Goal: Navigation & Orientation: Find specific page/section

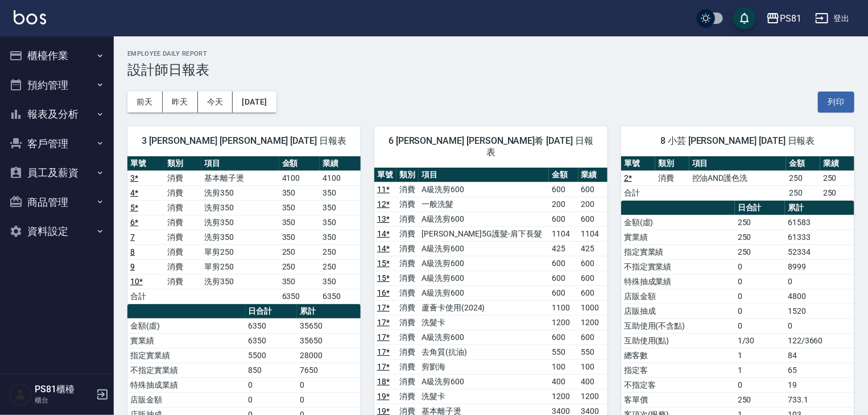
click at [101, 110] on button "報表及分析" at bounding box center [57, 115] width 105 height 30
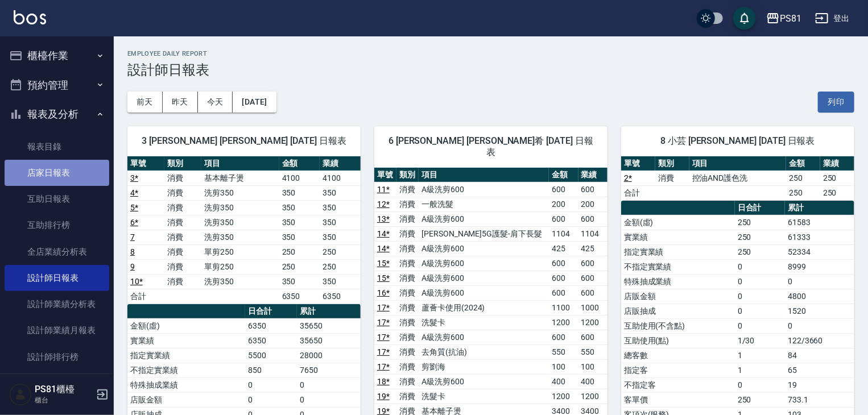
click at [82, 172] on link "店家日報表" at bounding box center [57, 173] width 105 height 26
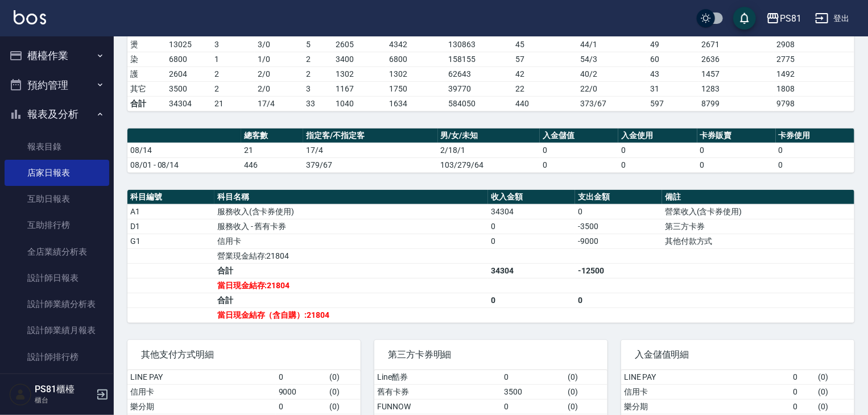
scroll to position [208, 0]
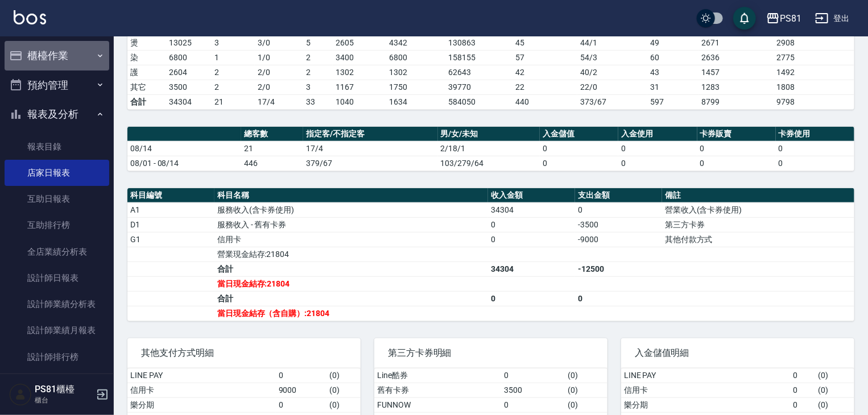
click at [80, 57] on button "櫃檯作業" at bounding box center [57, 56] width 105 height 30
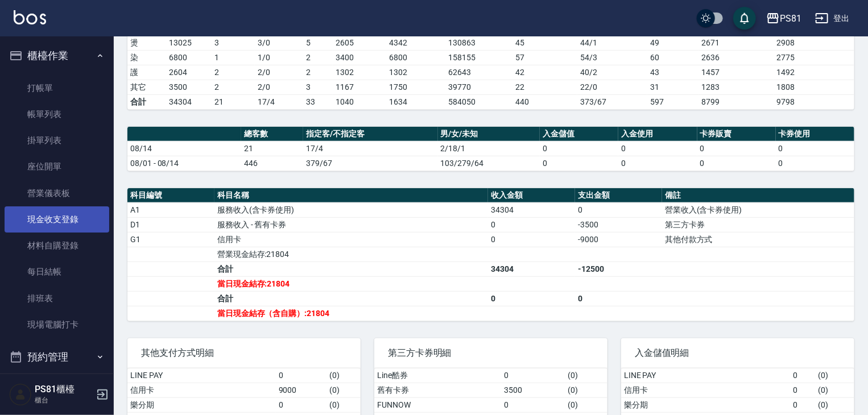
click at [99, 219] on link "現金收支登錄" at bounding box center [57, 219] width 105 height 26
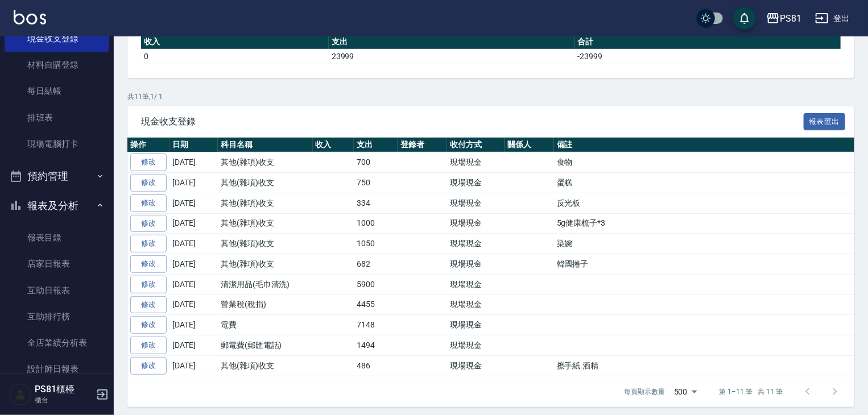
scroll to position [182, 0]
click at [84, 260] on link "店家日報表" at bounding box center [57, 263] width 105 height 26
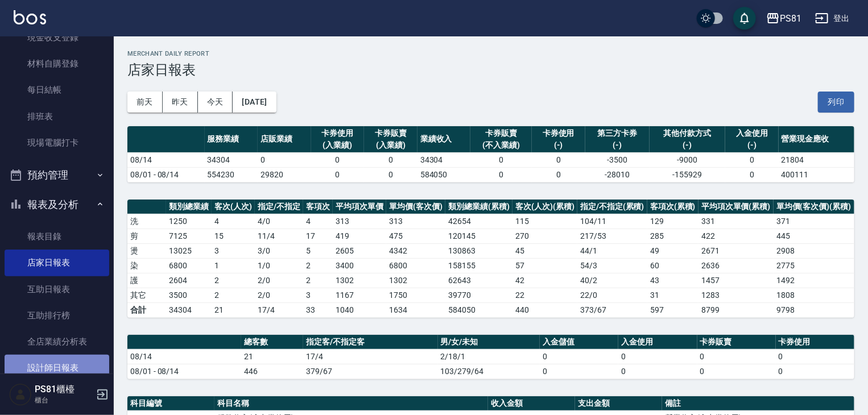
click at [71, 363] on link "設計師日報表" at bounding box center [57, 368] width 105 height 26
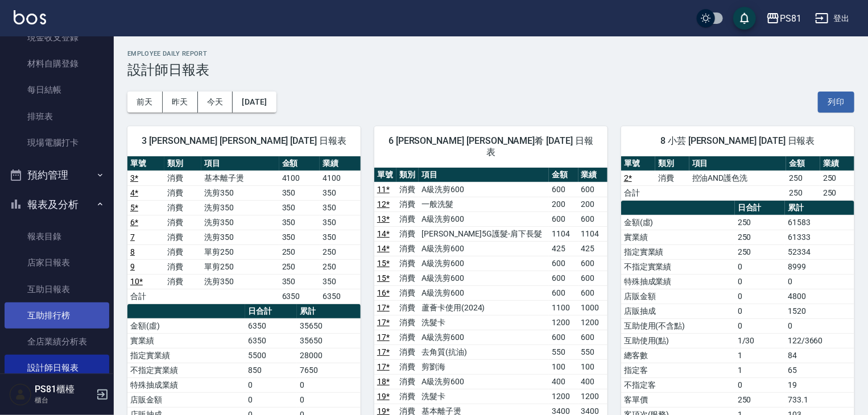
click at [88, 311] on link "互助排行榜" at bounding box center [57, 316] width 105 height 26
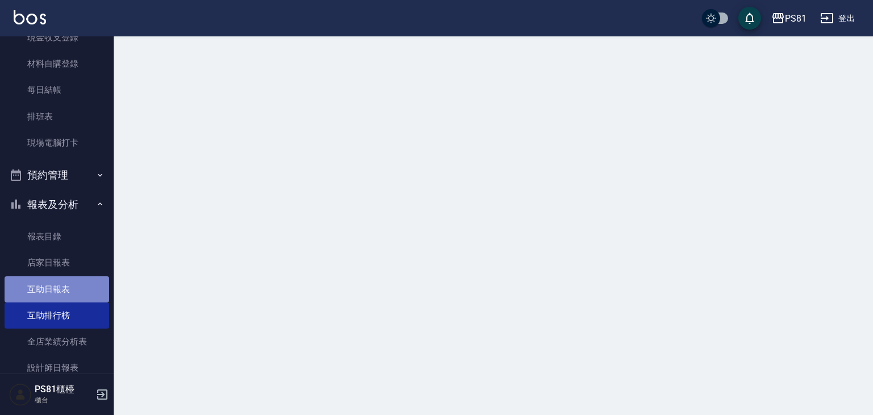
click at [81, 289] on link "互助日報表" at bounding box center [57, 289] width 105 height 26
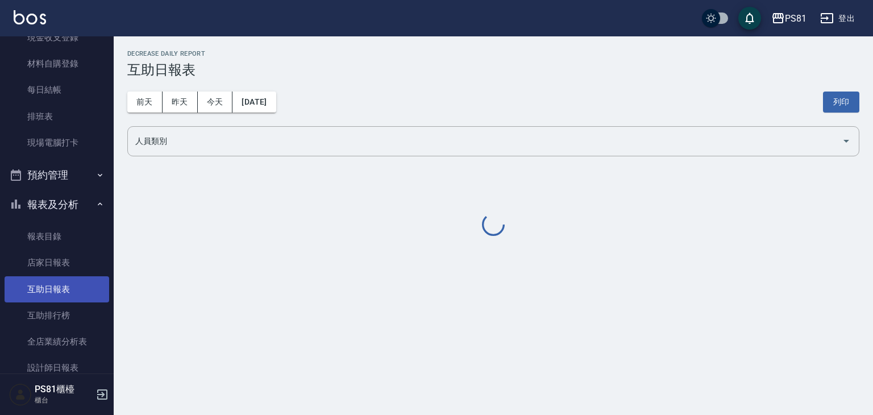
click at [82, 289] on link "互助日報表" at bounding box center [57, 289] width 105 height 26
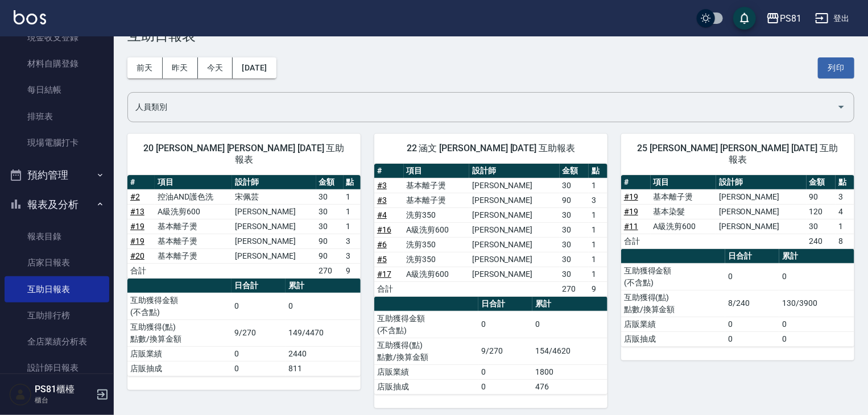
scroll to position [39, 0]
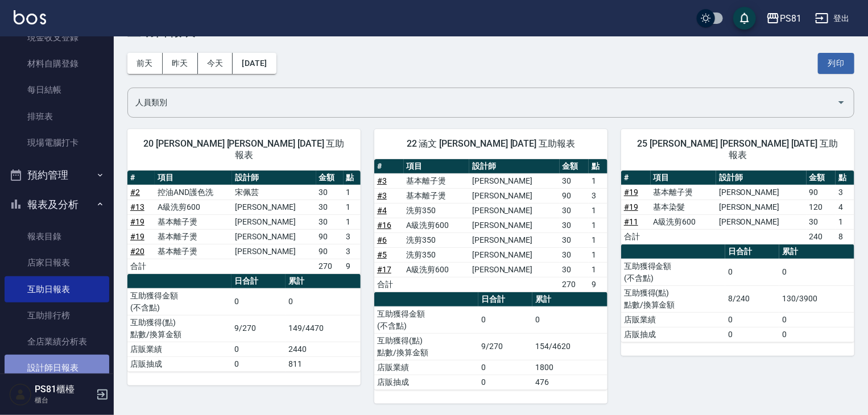
click at [62, 362] on link "設計師日報表" at bounding box center [57, 368] width 105 height 26
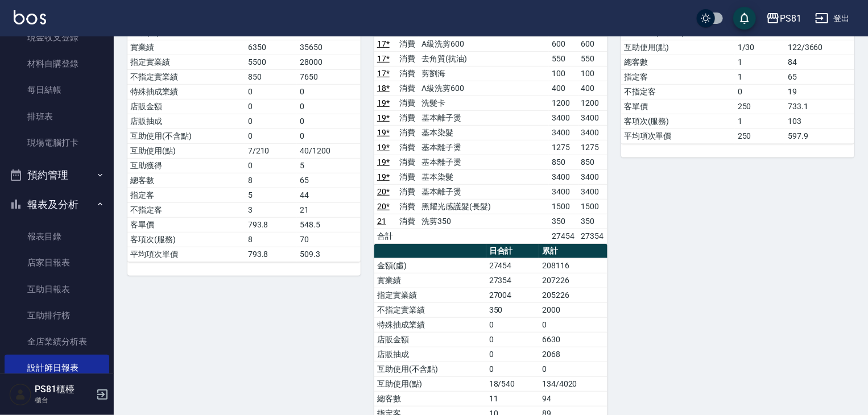
scroll to position [295, 0]
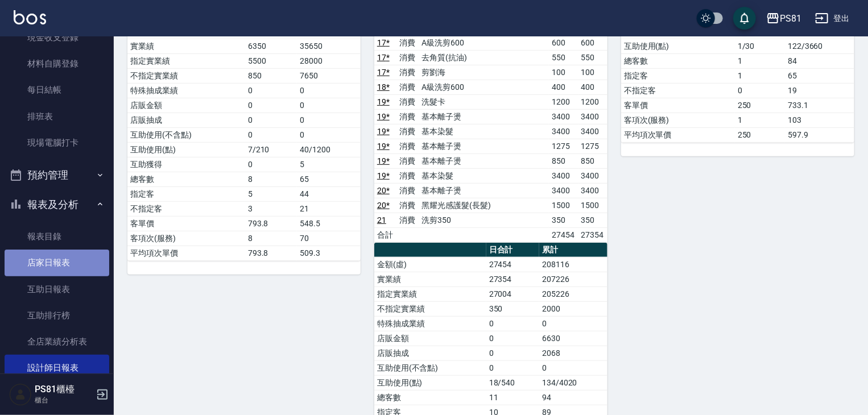
click at [59, 271] on link "店家日報表" at bounding box center [57, 263] width 105 height 26
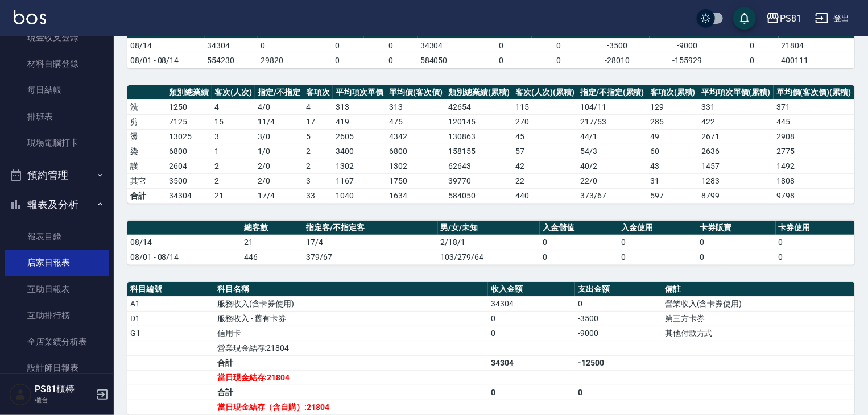
scroll to position [178, 0]
